Goal: Task Accomplishment & Management: Manage account settings

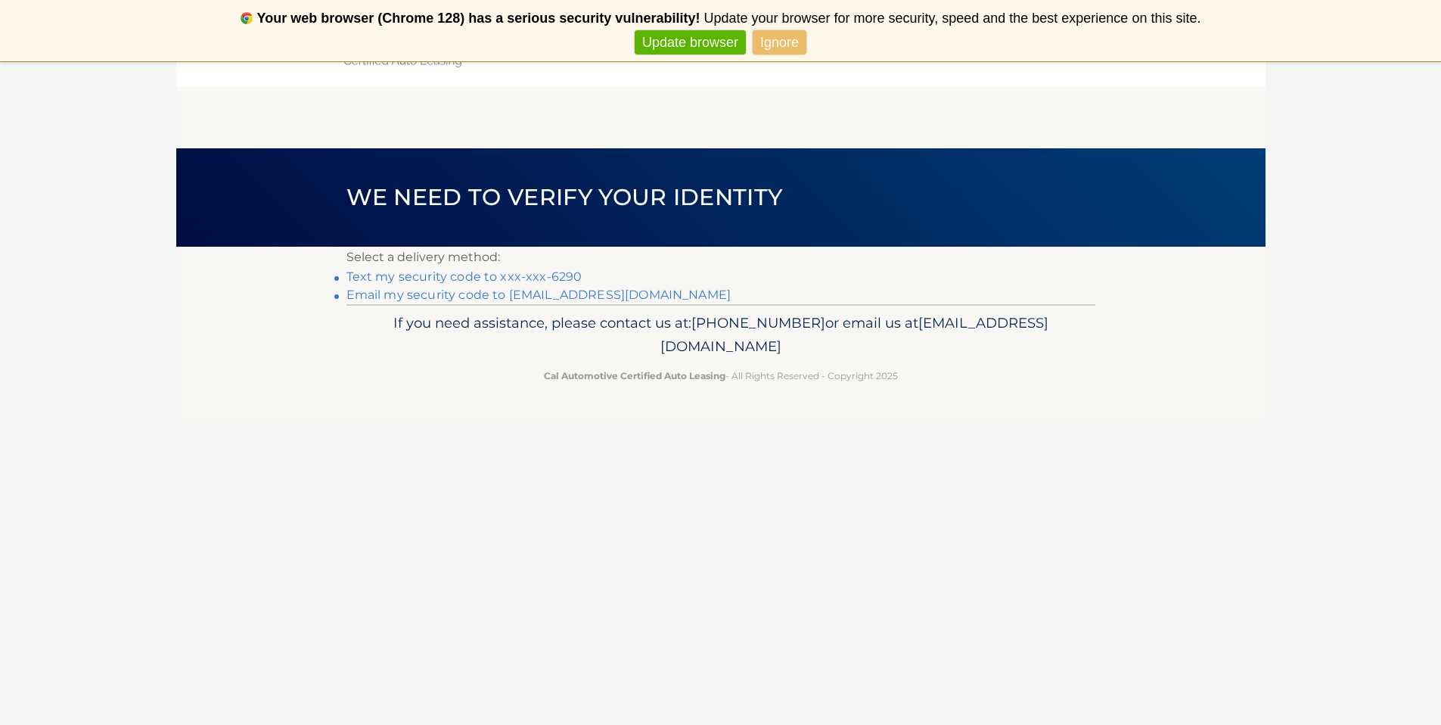
click at [474, 276] on link "Text my security code to xxx-xxx-6290" at bounding box center [464, 276] width 236 height 14
click at [449, 274] on link "Text my security code to xxx-xxx-6290" at bounding box center [464, 276] width 236 height 14
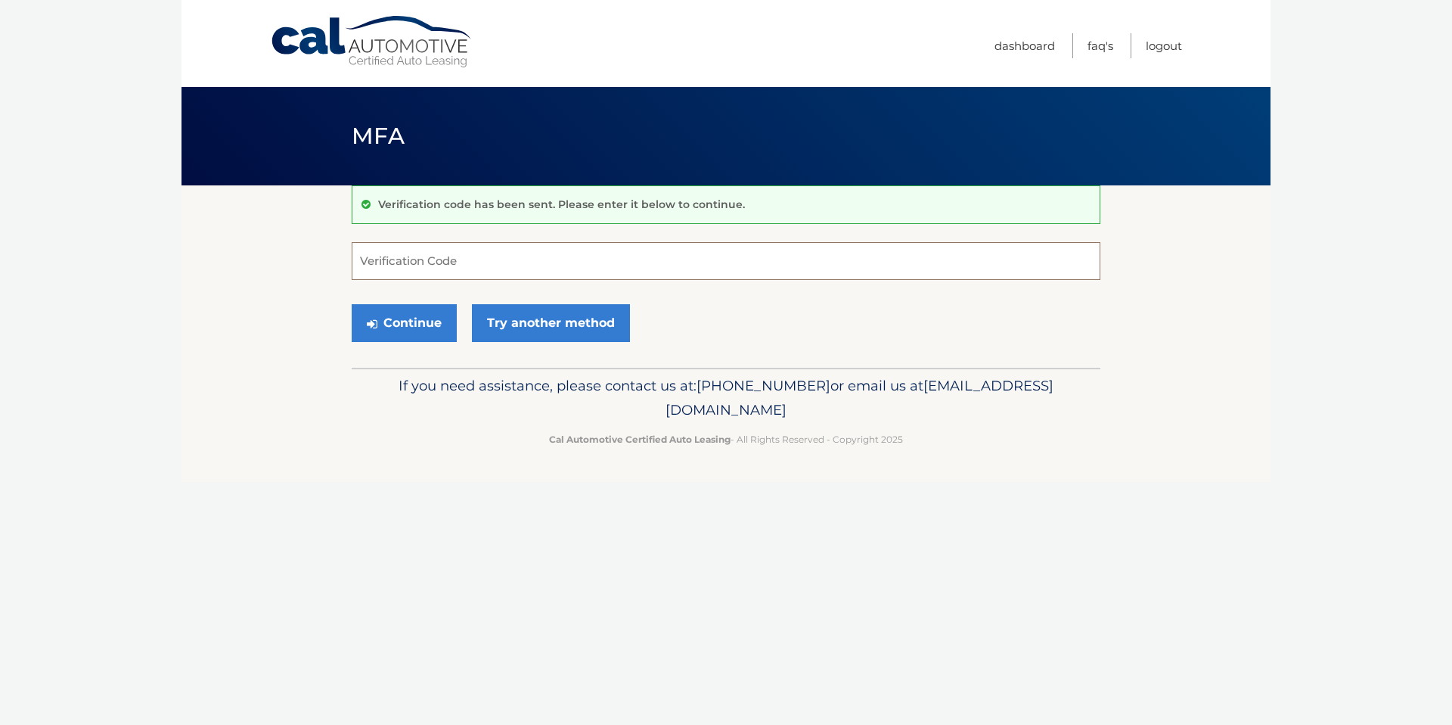
click at [469, 262] on input "Verification Code" at bounding box center [726, 261] width 749 height 38
type input "621518"
click at [430, 306] on button "Continue" at bounding box center [404, 323] width 105 height 38
click at [428, 310] on button "Continue" at bounding box center [404, 323] width 105 height 38
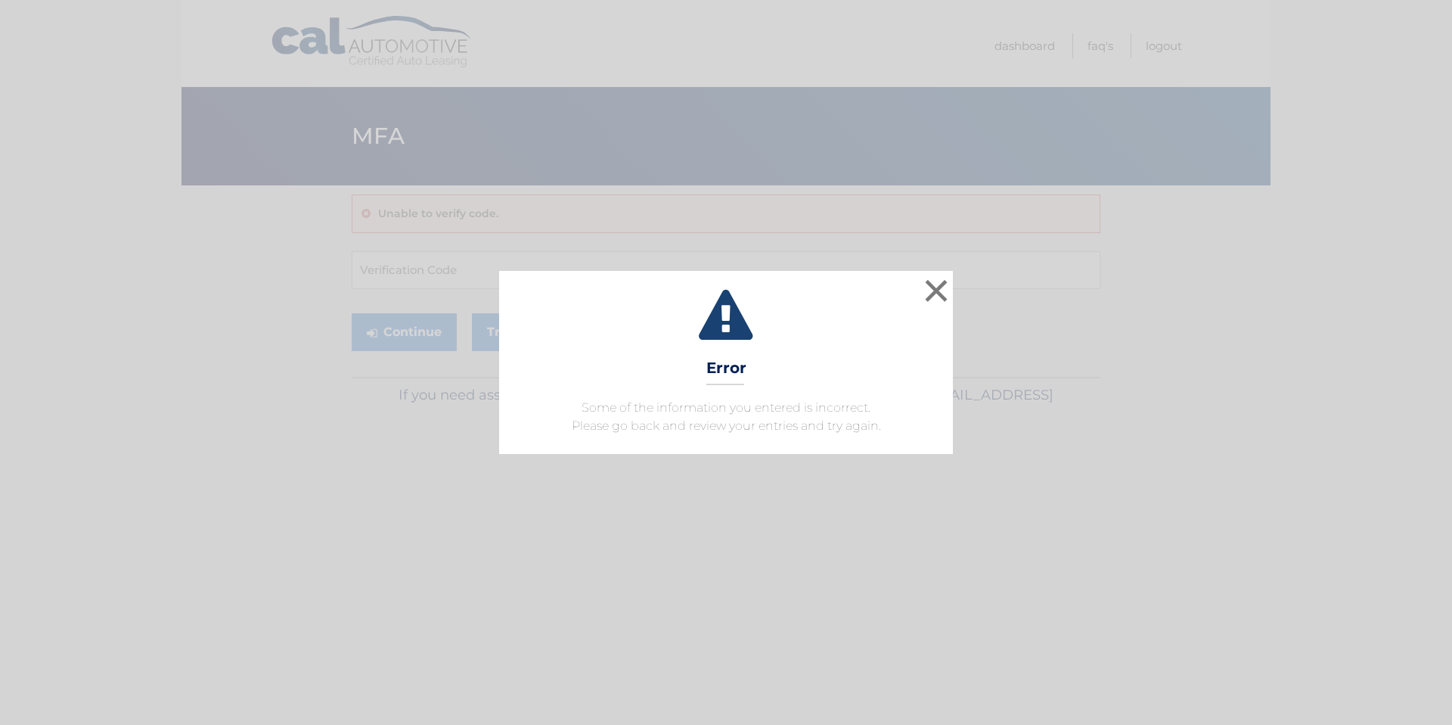
click at [425, 315] on div "× Error Some of the information you entered is incorrect. Please go back and re…" at bounding box center [726, 362] width 1440 height 183
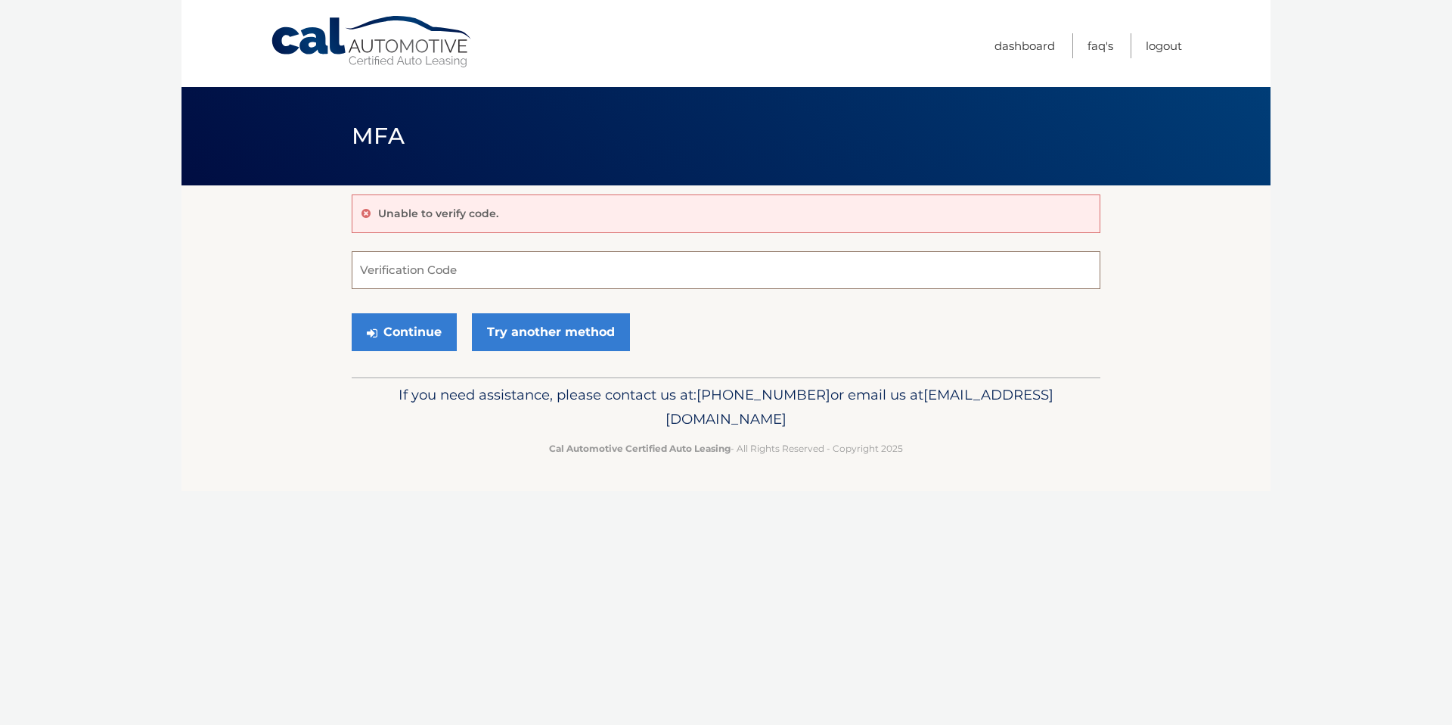
click at [390, 258] on input "Verification Code" at bounding box center [726, 270] width 749 height 38
type input "621518"
click at [408, 327] on button "Continue" at bounding box center [404, 332] width 105 height 38
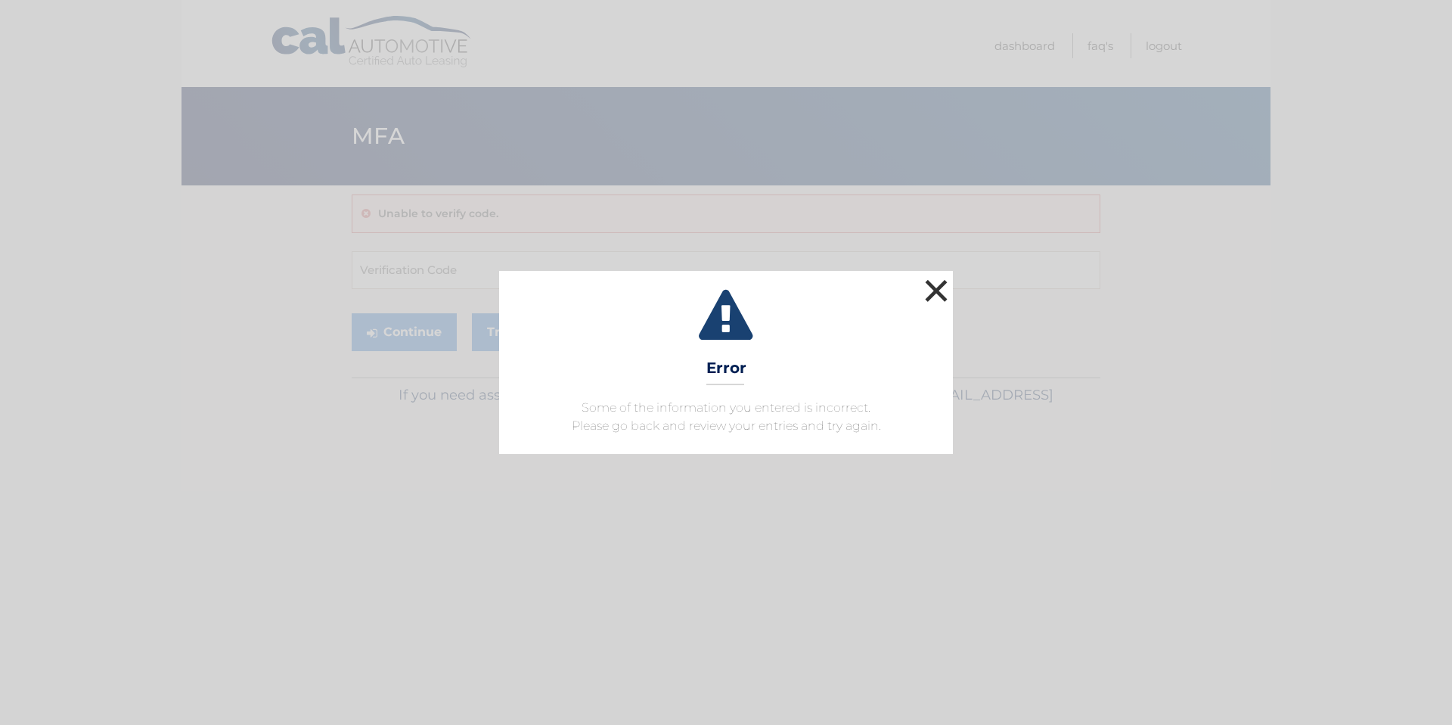
click at [932, 285] on button "×" at bounding box center [936, 290] width 30 height 30
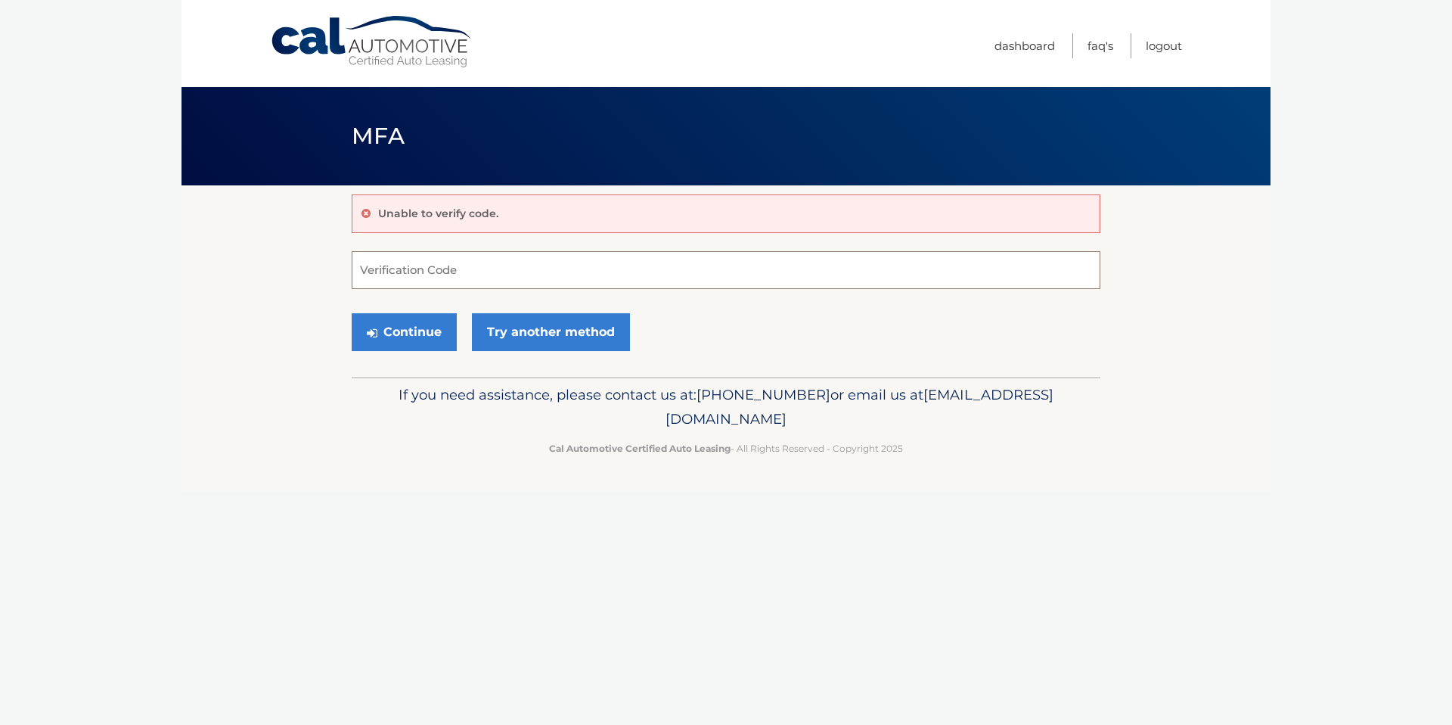
click at [396, 257] on input "Verification Code" at bounding box center [726, 270] width 749 height 38
type input "621518"
click at [424, 325] on button "Continue" at bounding box center [404, 332] width 105 height 38
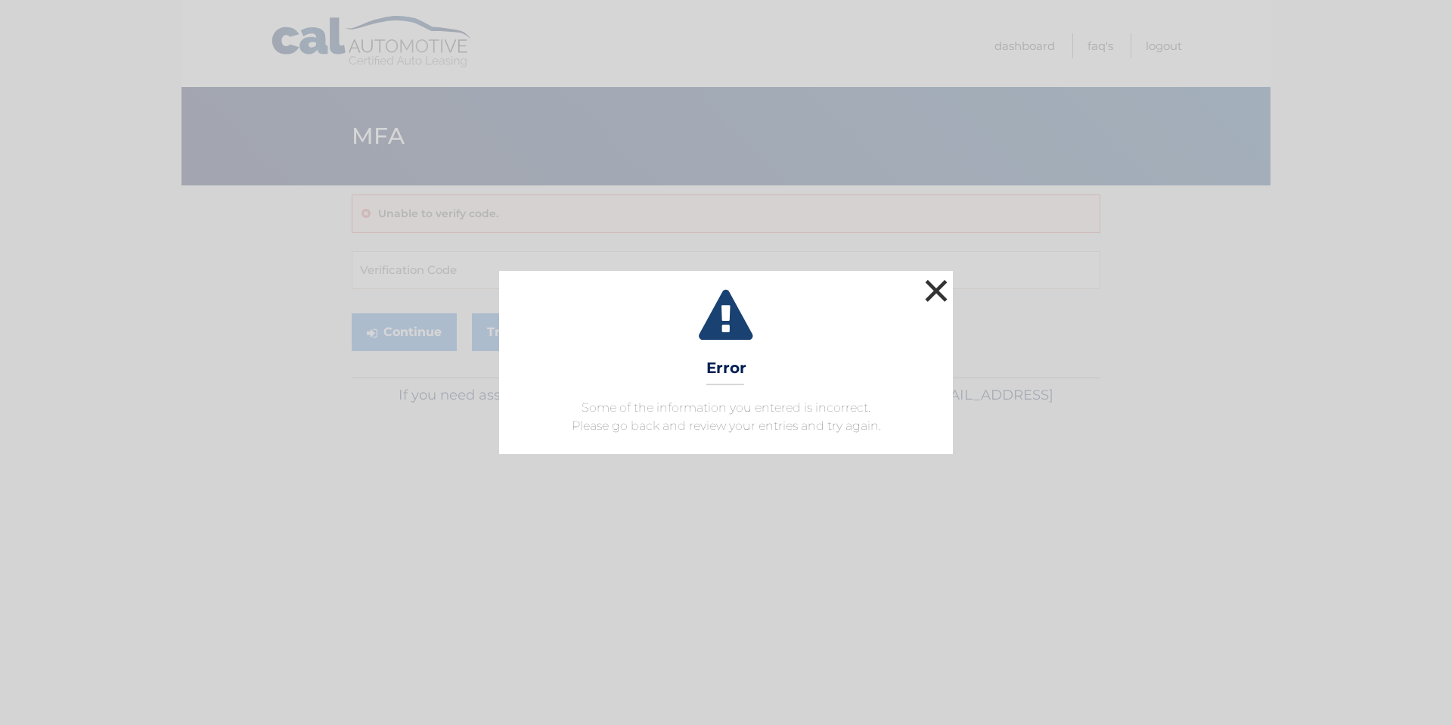
click at [933, 286] on button "×" at bounding box center [936, 290] width 30 height 30
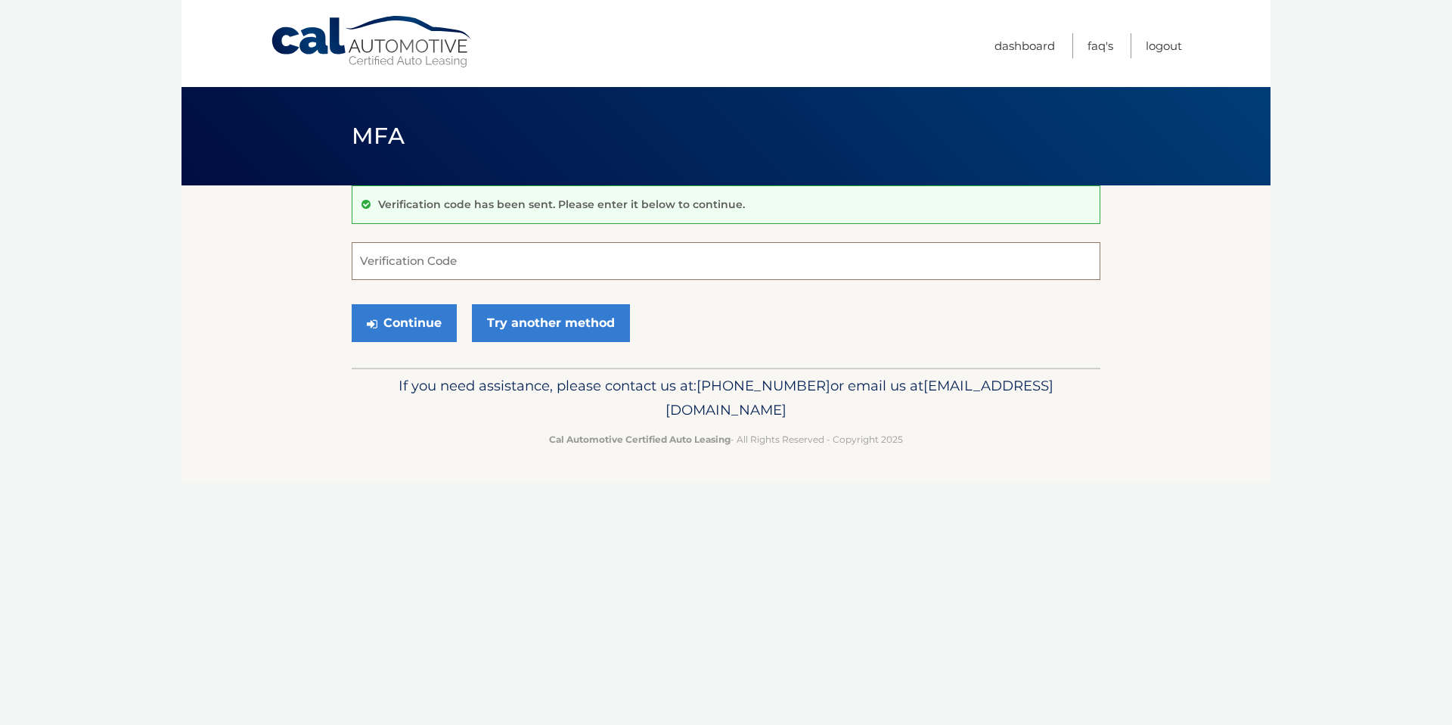
click at [446, 250] on input "Verification Code" at bounding box center [726, 261] width 749 height 38
type input "025246"
click at [406, 321] on button "Continue" at bounding box center [404, 323] width 105 height 38
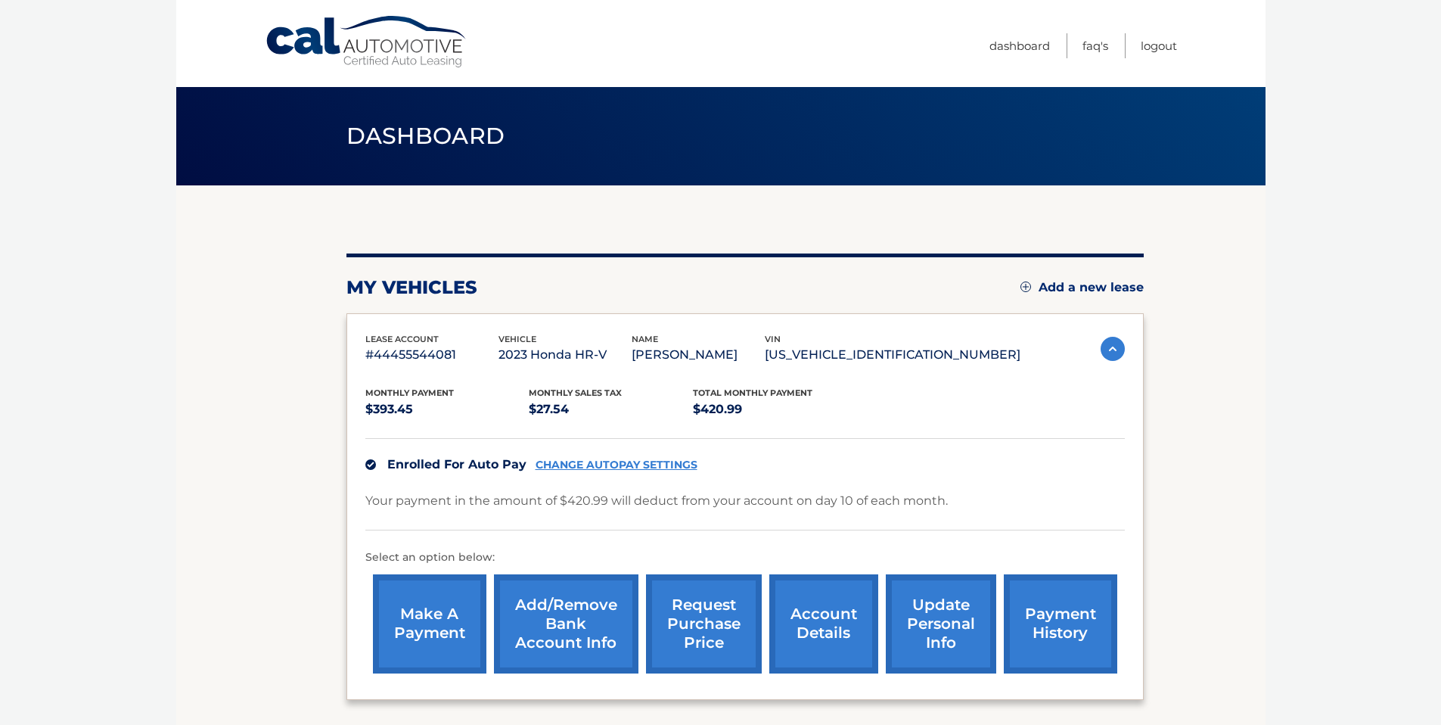
click at [1064, 618] on link "payment history" at bounding box center [1060, 623] width 113 height 99
click at [811, 623] on link "account details" at bounding box center [823, 623] width 109 height 99
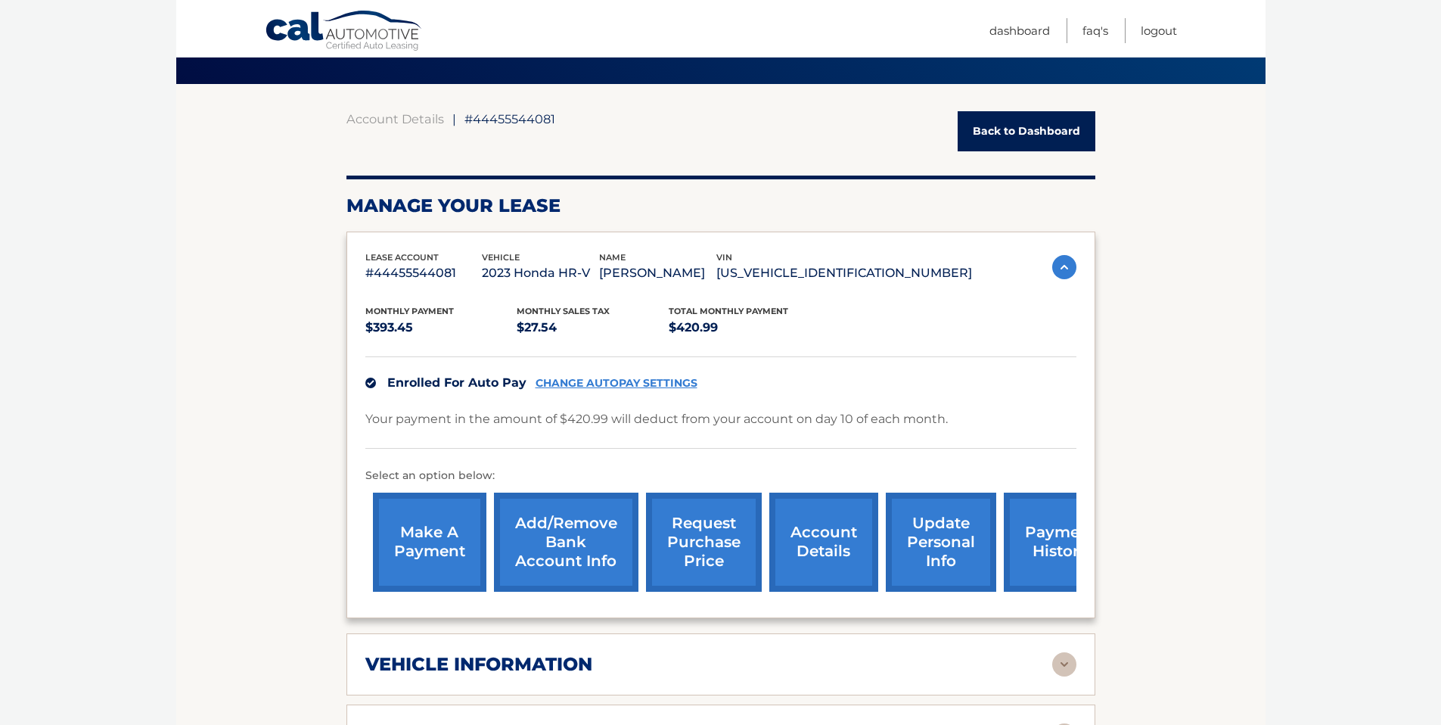
scroll to position [120, 0]
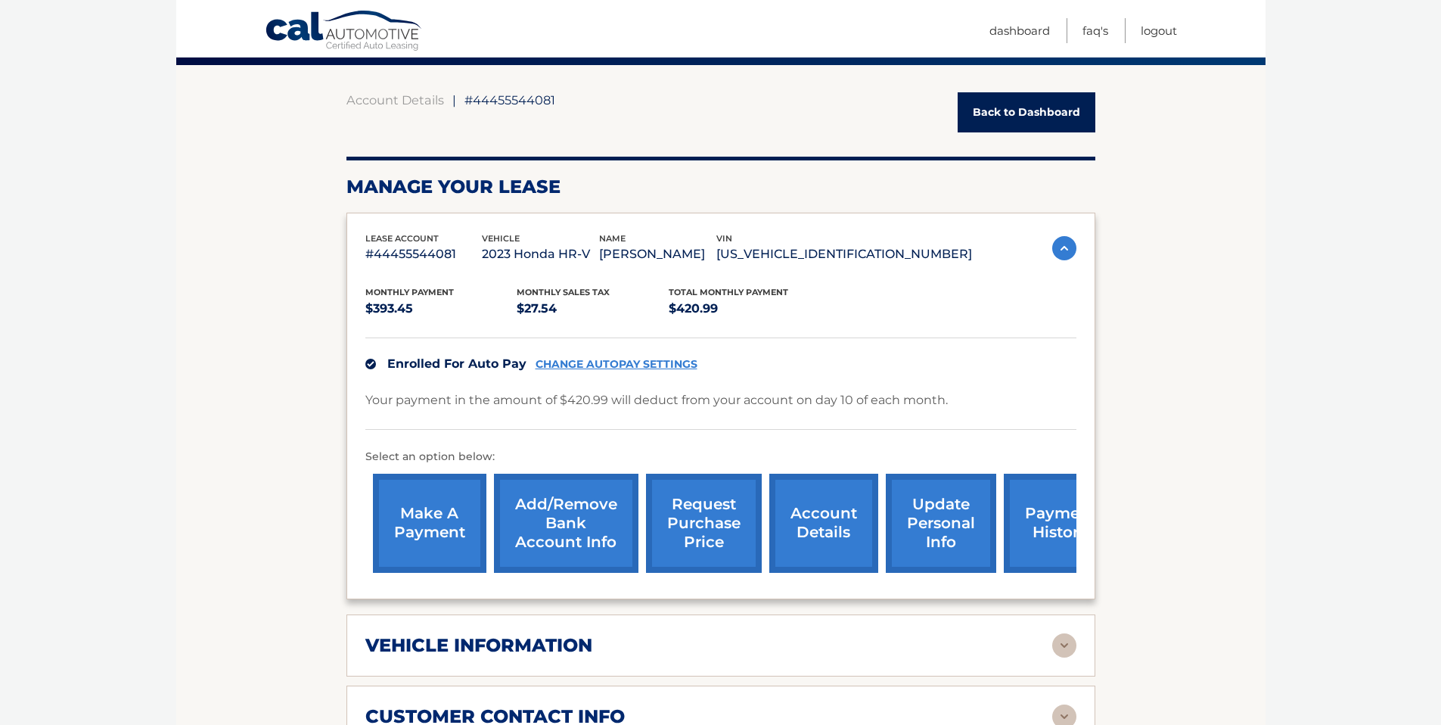
click at [682, 513] on link "request purchase price" at bounding box center [704, 523] width 116 height 99
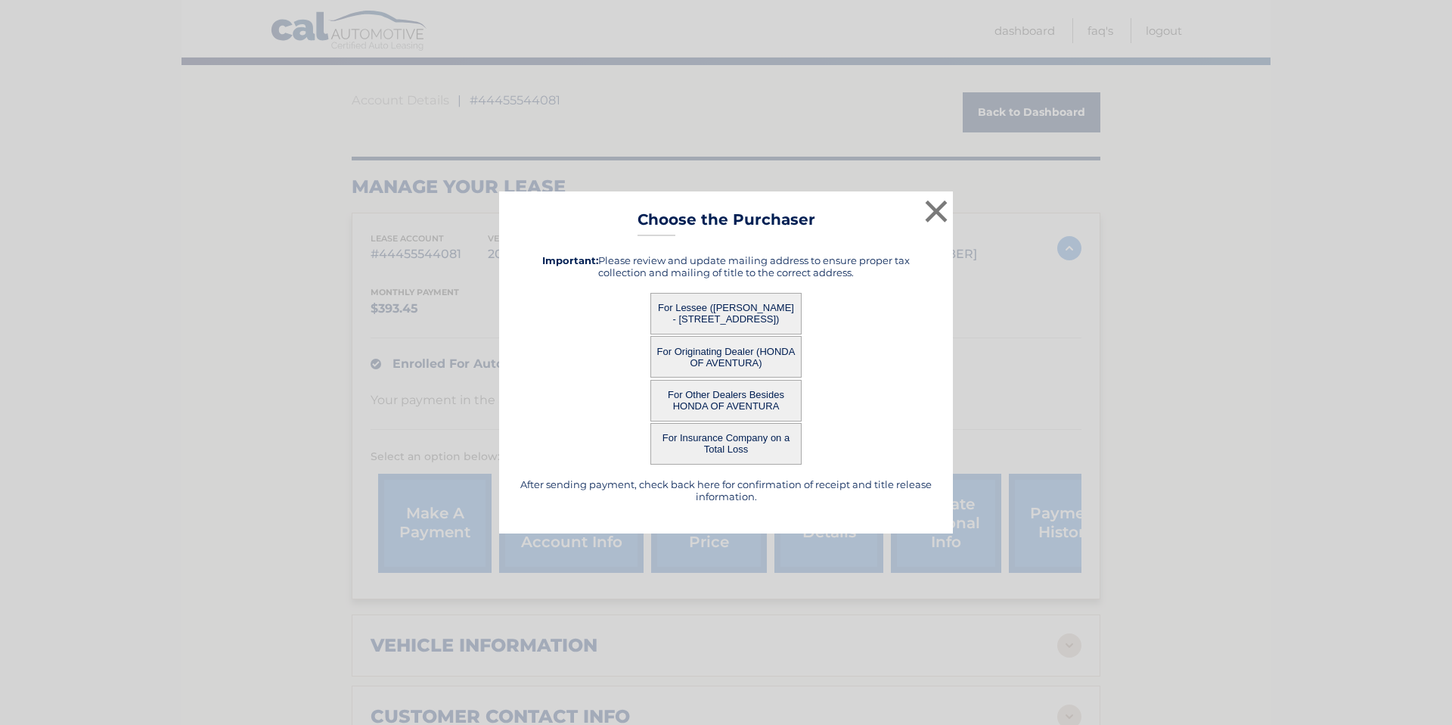
click at [704, 347] on button "For Originating Dealer (HONDA OF AVENTURA)" at bounding box center [726, 357] width 151 height 42
click at [704, 313] on button "For Lessee ([PERSON_NAME] - [STREET_ADDRESS])" at bounding box center [726, 314] width 151 height 42
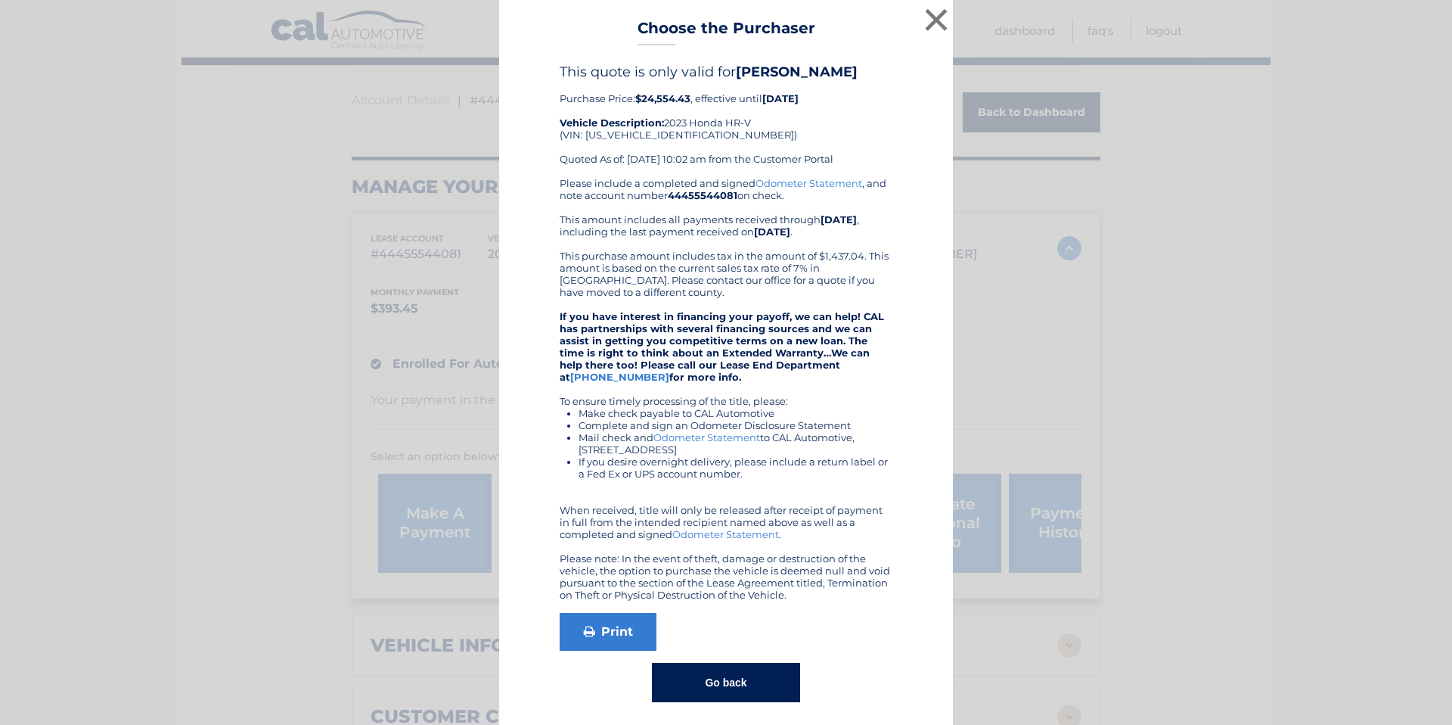
click at [728, 696] on button "Go back" at bounding box center [726, 682] width 148 height 39
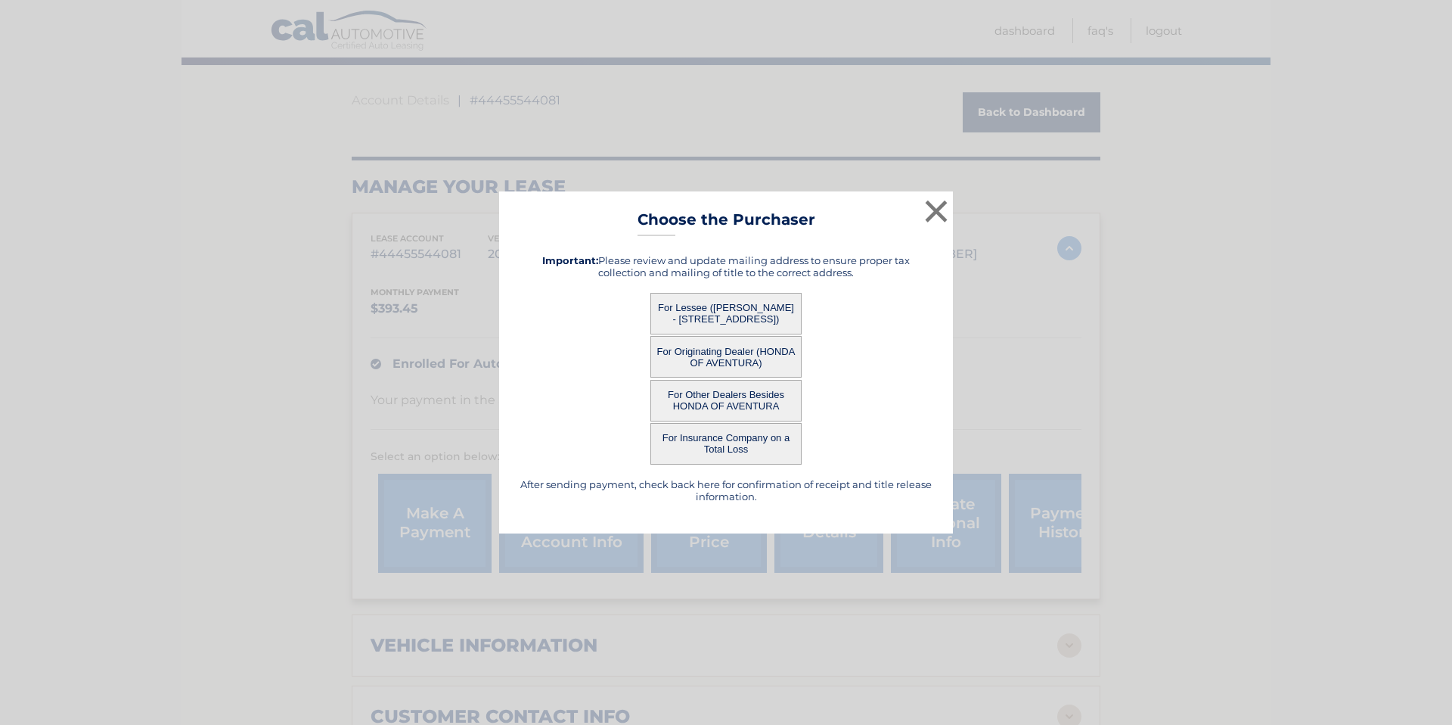
click at [724, 351] on button "For Originating Dealer (HONDA OF AVENTURA)" at bounding box center [726, 357] width 151 height 42
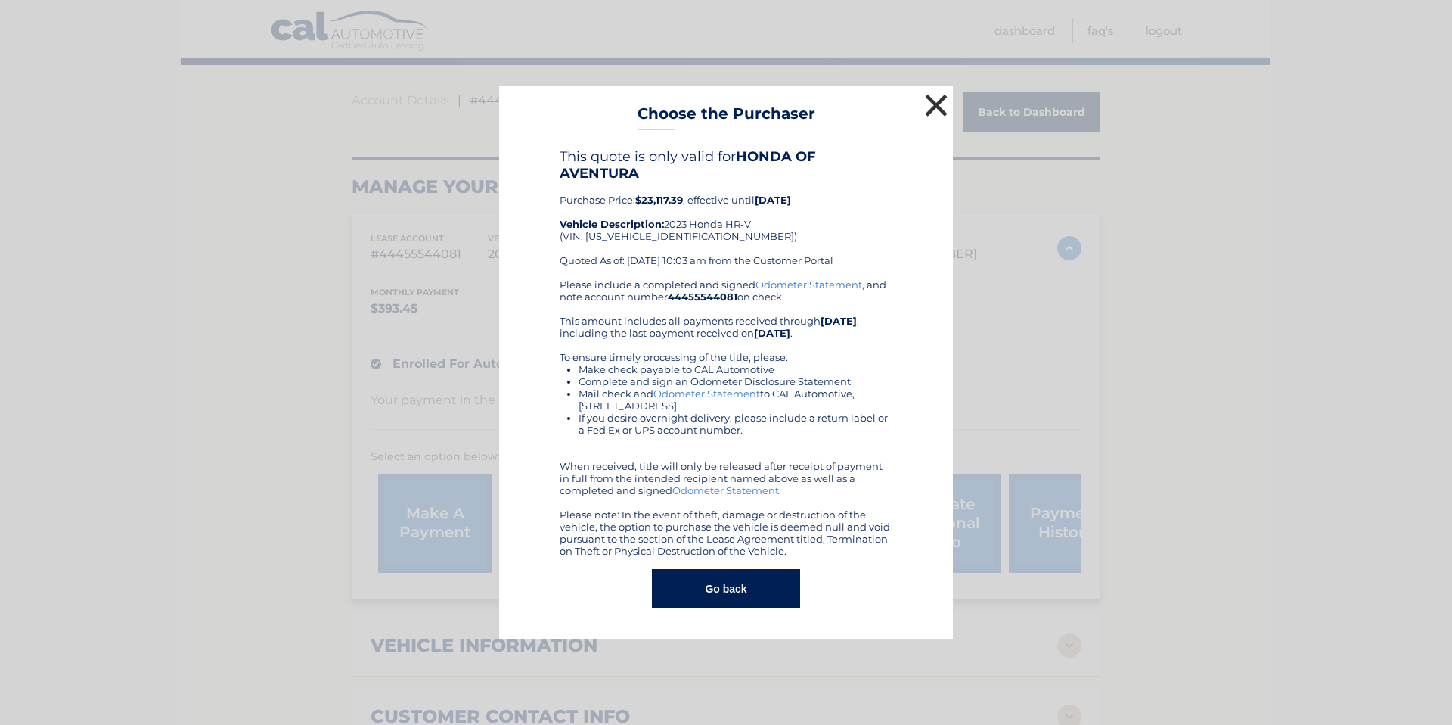
click at [934, 102] on button "×" at bounding box center [936, 105] width 30 height 30
